Goal: Entertainment & Leisure: Consume media (video, audio)

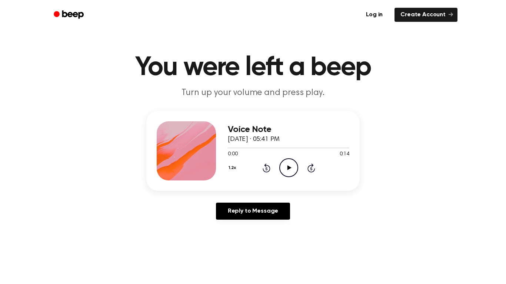
scroll to position [5, 0]
click at [286, 169] on icon "Play Audio" at bounding box center [288, 167] width 19 height 19
click at [293, 161] on icon "Pause Audio" at bounding box center [288, 167] width 19 height 19
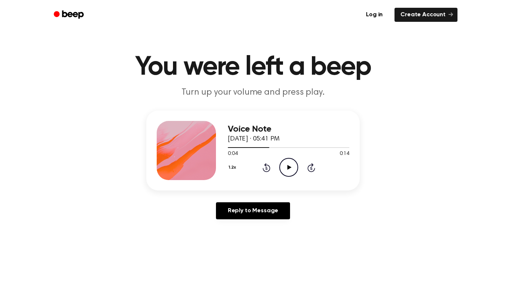
click at [291, 165] on icon "Play Audio" at bounding box center [288, 167] width 19 height 19
click at [292, 167] on icon "Play Audio" at bounding box center [288, 167] width 19 height 19
click at [266, 168] on icon at bounding box center [266, 168] width 2 height 3
click at [292, 167] on icon "Play Audio" at bounding box center [288, 167] width 19 height 19
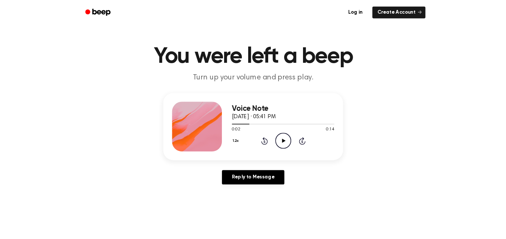
scroll to position [0, 0]
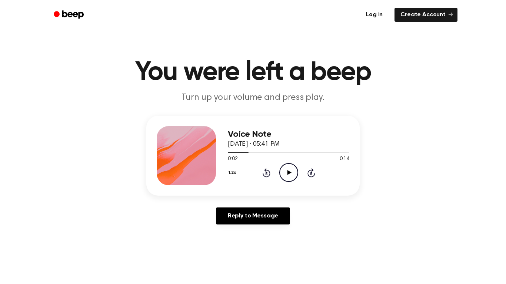
click at [275, 168] on div "1.2x Rewind 5 seconds Play Audio Skip 5 seconds" at bounding box center [288, 172] width 121 height 19
click at [292, 155] on div at bounding box center [288, 153] width 121 height 6
click at [288, 178] on icon "Play Audio" at bounding box center [288, 172] width 19 height 19
click at [266, 174] on icon at bounding box center [266, 173] width 2 height 3
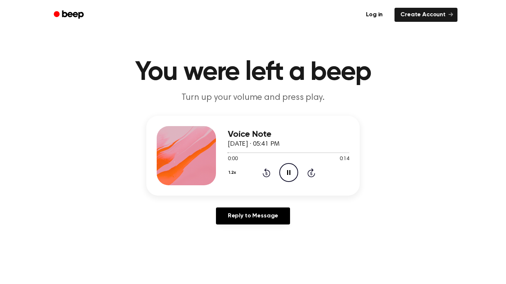
click at [267, 175] on icon "Rewind 5 seconds" at bounding box center [266, 173] width 8 height 10
click at [287, 168] on icon "Pause Audio" at bounding box center [288, 172] width 19 height 19
click at [266, 170] on icon at bounding box center [266, 172] width 8 height 9
click at [268, 169] on icon "Rewind 5 seconds" at bounding box center [266, 173] width 8 height 10
click at [281, 169] on icon "Play Audio" at bounding box center [288, 172] width 19 height 19
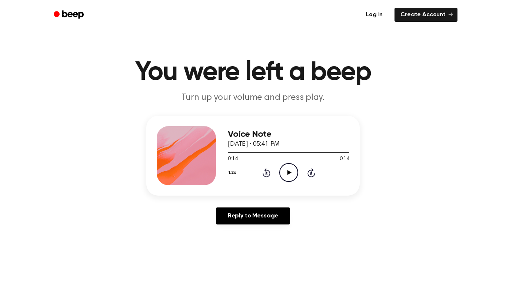
click at [267, 169] on icon "Rewind 5 seconds" at bounding box center [266, 173] width 8 height 10
click at [267, 170] on icon at bounding box center [266, 172] width 8 height 9
click at [273, 162] on div "0:04 0:14" at bounding box center [288, 159] width 121 height 8
click at [268, 170] on icon "Rewind 5 seconds" at bounding box center [266, 173] width 8 height 10
click at [263, 169] on icon "Rewind 5 seconds" at bounding box center [266, 173] width 8 height 10
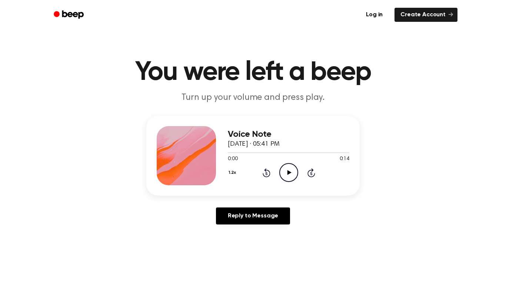
click at [269, 168] on div "1.2x Rewind 5 seconds Play Audio Skip 5 seconds" at bounding box center [288, 172] width 121 height 19
click at [269, 169] on icon "Rewind 5 seconds" at bounding box center [266, 173] width 8 height 10
click at [276, 170] on div "1.2x Rewind 5 seconds Play Audio Skip 5 seconds" at bounding box center [288, 172] width 121 height 19
click at [276, 162] on div "0:00 0:14" at bounding box center [288, 159] width 121 height 8
click at [283, 173] on icon "Play Audio" at bounding box center [288, 172] width 19 height 19
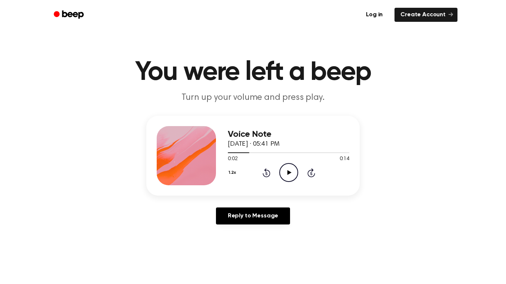
click at [250, 109] on main "You were left a beep Turn up your volume and press play. Voice Note [DATE] · 05…" at bounding box center [253, 228] width 506 height 456
click at [266, 168] on icon "Rewind 5 seconds" at bounding box center [266, 173] width 8 height 10
click at [268, 171] on icon "Rewind 5 seconds" at bounding box center [266, 173] width 8 height 10
